Goal: Task Accomplishment & Management: Manage account settings

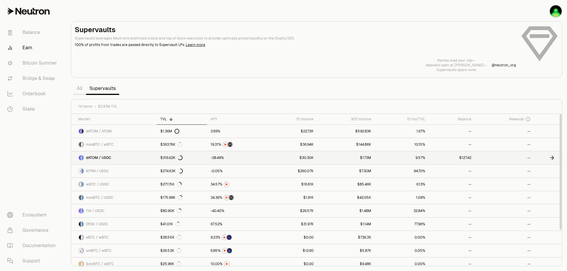
click at [466, 157] on link "$127.42" at bounding box center [452, 158] width 46 height 13
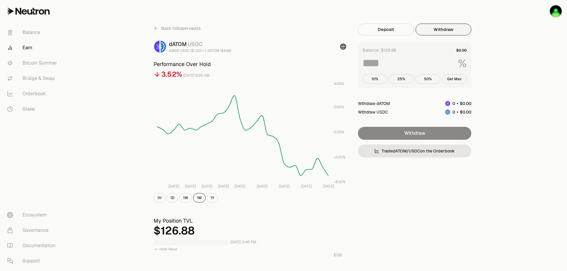
click at [453, 29] on button "Withdraw" at bounding box center [444, 30] width 56 height 12
click at [456, 79] on button "Get Max" at bounding box center [454, 78] width 25 height 9
type input "***"
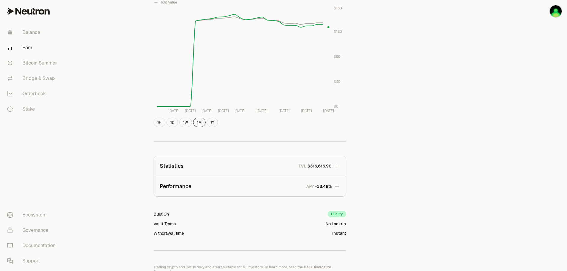
scroll to position [195, 0]
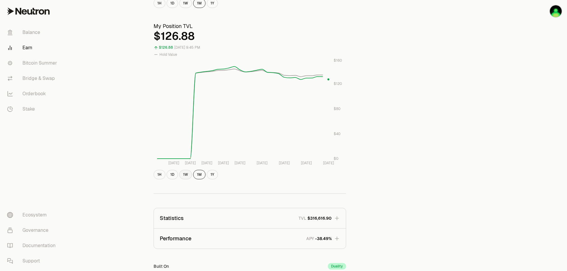
click at [184, 173] on button "1W" at bounding box center [185, 174] width 13 height 9
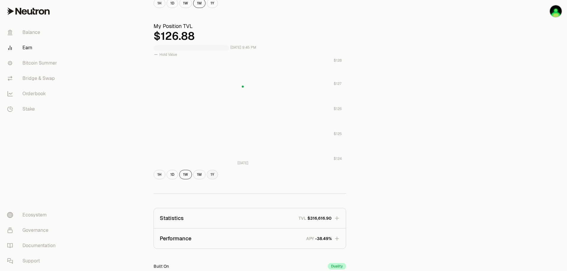
click at [207, 175] on button "1Y" at bounding box center [212, 174] width 11 height 9
click at [212, 176] on button "1Y" at bounding box center [212, 174] width 11 height 9
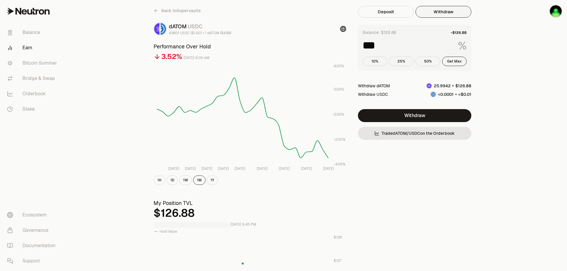
scroll to position [0, 0]
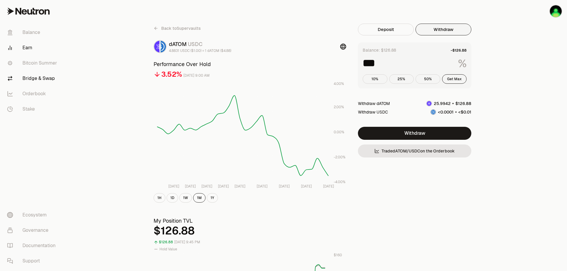
click at [36, 77] on link "Bridge & Swap" at bounding box center [32, 78] width 61 height 15
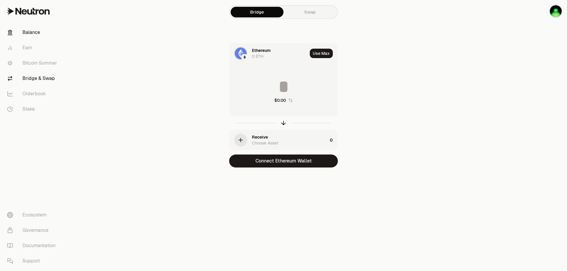
click at [32, 33] on link "Balance" at bounding box center [32, 32] width 61 height 15
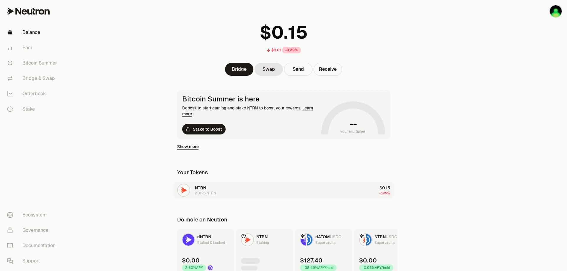
scroll to position [53, 0]
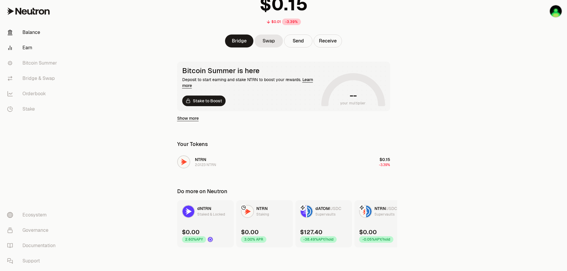
click at [34, 50] on link "Earn" at bounding box center [32, 47] width 61 height 15
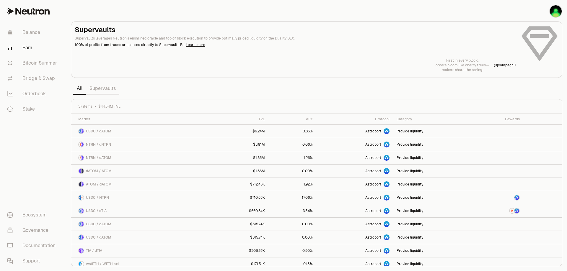
click at [110, 88] on link "Supervaults" at bounding box center [102, 89] width 33 height 12
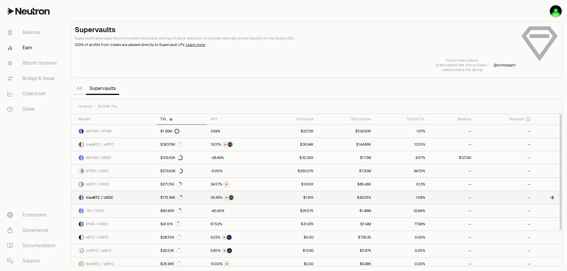
drag, startPoint x: 411, startPoint y: 164, endPoint x: 527, endPoint y: 201, distance: 121.1
click at [527, 202] on link "--" at bounding box center [504, 197] width 59 height 13
click at [553, 158] on icon at bounding box center [552, 158] width 6 height 6
click at [530, 159] on link "--" at bounding box center [504, 158] width 59 height 13
click at [528, 119] on icon at bounding box center [528, 119] width 5 height 5
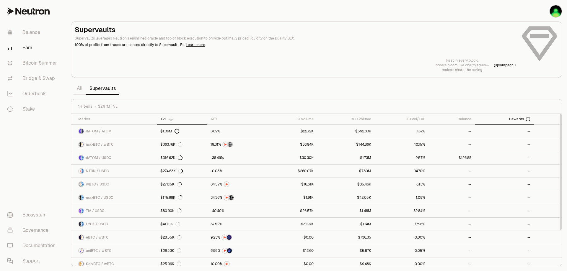
click at [509, 118] on div "Rewards" at bounding box center [504, 119] width 52 height 5
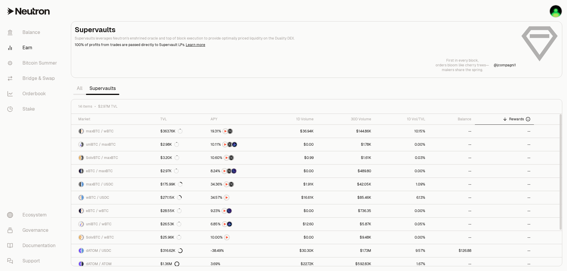
click at [512, 118] on span "Rewards" at bounding box center [516, 119] width 15 height 5
click at [47, 67] on link "Bitcoin Summer" at bounding box center [32, 63] width 61 height 15
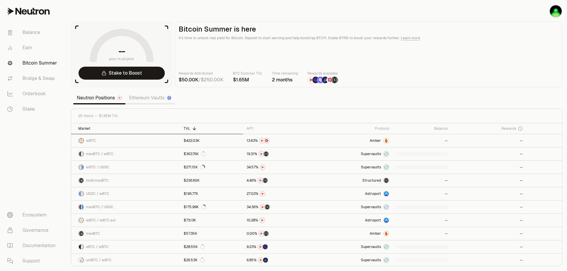
drag, startPoint x: 30, startPoint y: 49, endPoint x: 120, endPoint y: 130, distance: 121.1
click at [120, 130] on div "Market" at bounding box center [127, 128] width 98 height 5
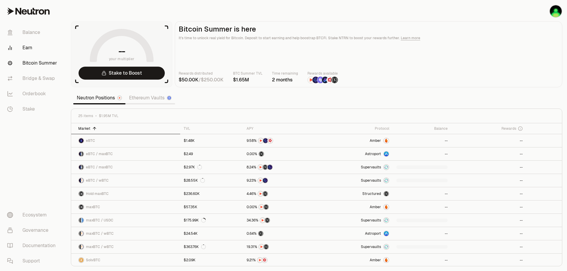
click at [31, 47] on link "Earn" at bounding box center [32, 47] width 61 height 15
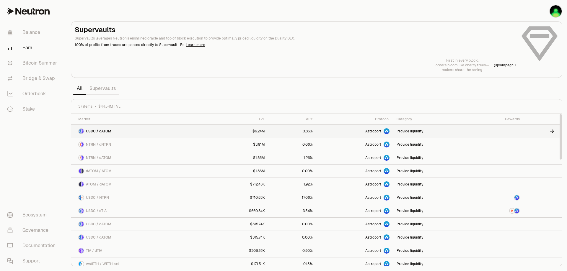
click at [102, 130] on span "USDC / dATOM" at bounding box center [98, 131] width 25 height 5
click at [22, 45] on link "Earn" at bounding box center [32, 47] width 61 height 15
click at [26, 56] on link "Bitcoin Summer" at bounding box center [32, 63] width 61 height 15
click at [27, 60] on link "Bitcoin Summer" at bounding box center [32, 63] width 61 height 15
click at [98, 86] on link "Supervaults" at bounding box center [102, 89] width 33 height 12
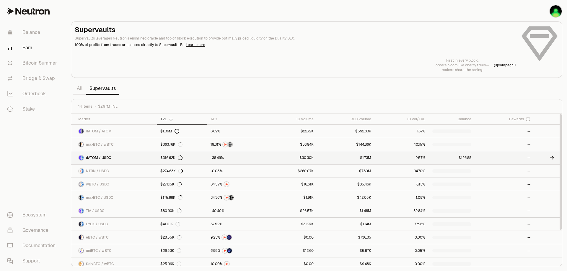
click at [549, 157] on link at bounding box center [548, 158] width 28 height 13
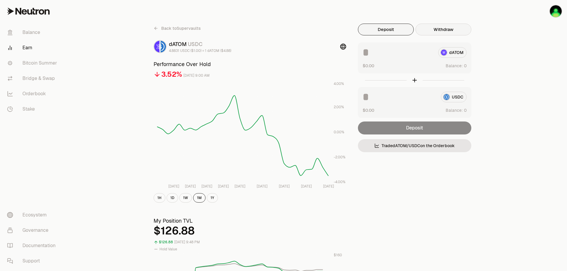
click at [428, 26] on button "Withdraw" at bounding box center [444, 30] width 56 height 12
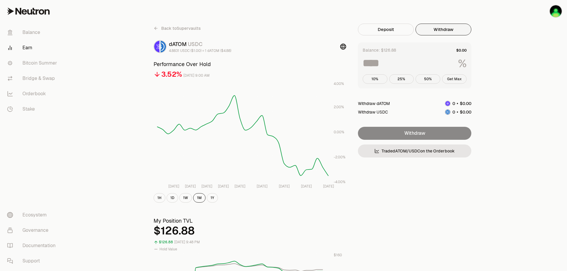
click at [452, 79] on button "Get Max" at bounding box center [454, 78] width 25 height 9
type input "***"
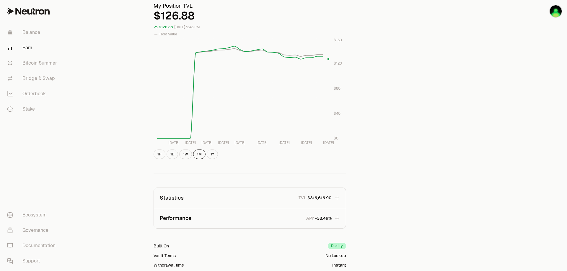
scroll to position [266, 0]
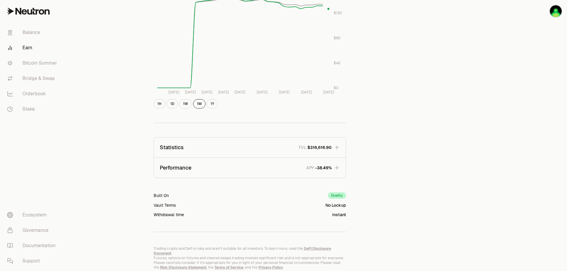
click at [339, 169] on icon "button" at bounding box center [337, 168] width 6 height 6
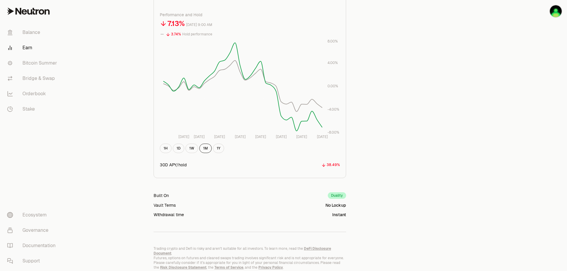
scroll to position [443, 0]
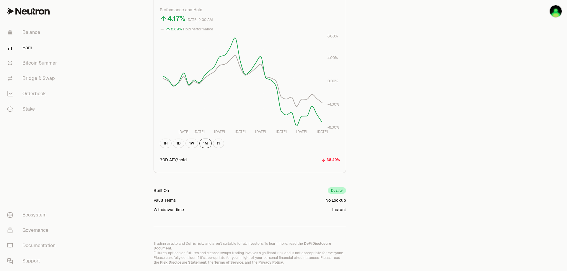
click at [220, 131] on tspan "[DATE]" at bounding box center [219, 132] width 11 height 5
click at [240, 130] on tspan "[DATE]" at bounding box center [240, 132] width 11 height 5
click at [255, 132] on icon "[DATE] [DATE] Sep [DATE] Sep [DATE] Sep [DATE] -8.00% -4.00% 0.00% 4.00% 8.00%" at bounding box center [250, 84] width 180 height 101
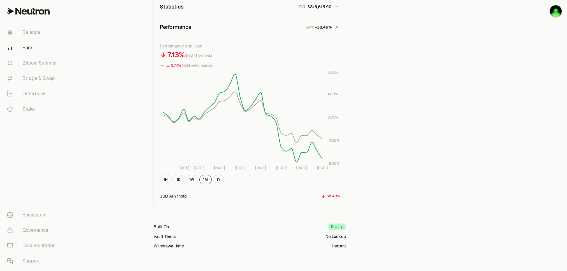
scroll to position [354, 0]
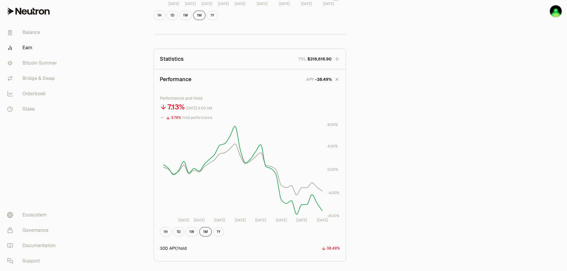
click at [322, 219] on tspan "[DATE]" at bounding box center [322, 220] width 11 height 5
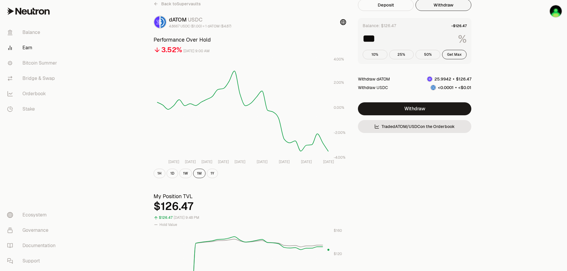
scroll to position [0, 0]
